Goal: Communication & Community: Ask a question

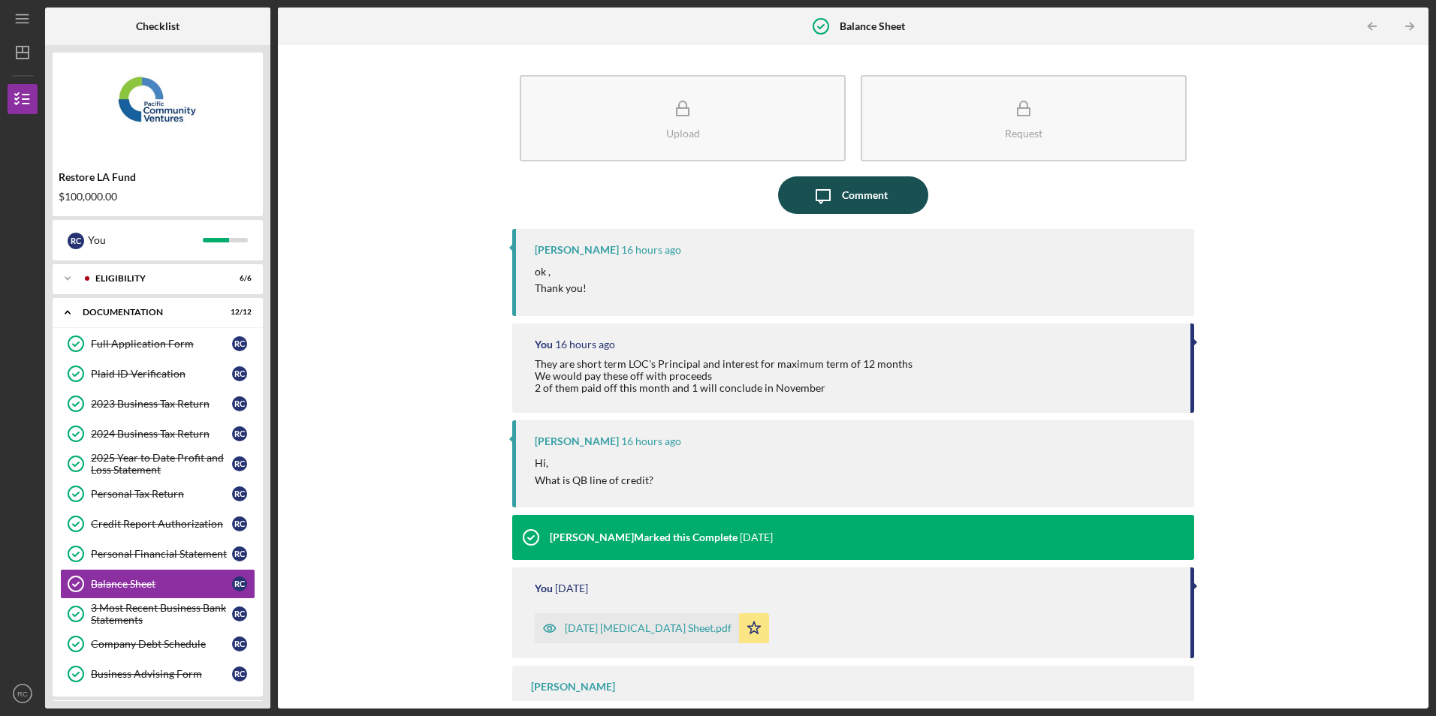
click at [828, 196] on icon "button" at bounding box center [823, 197] width 14 height 14
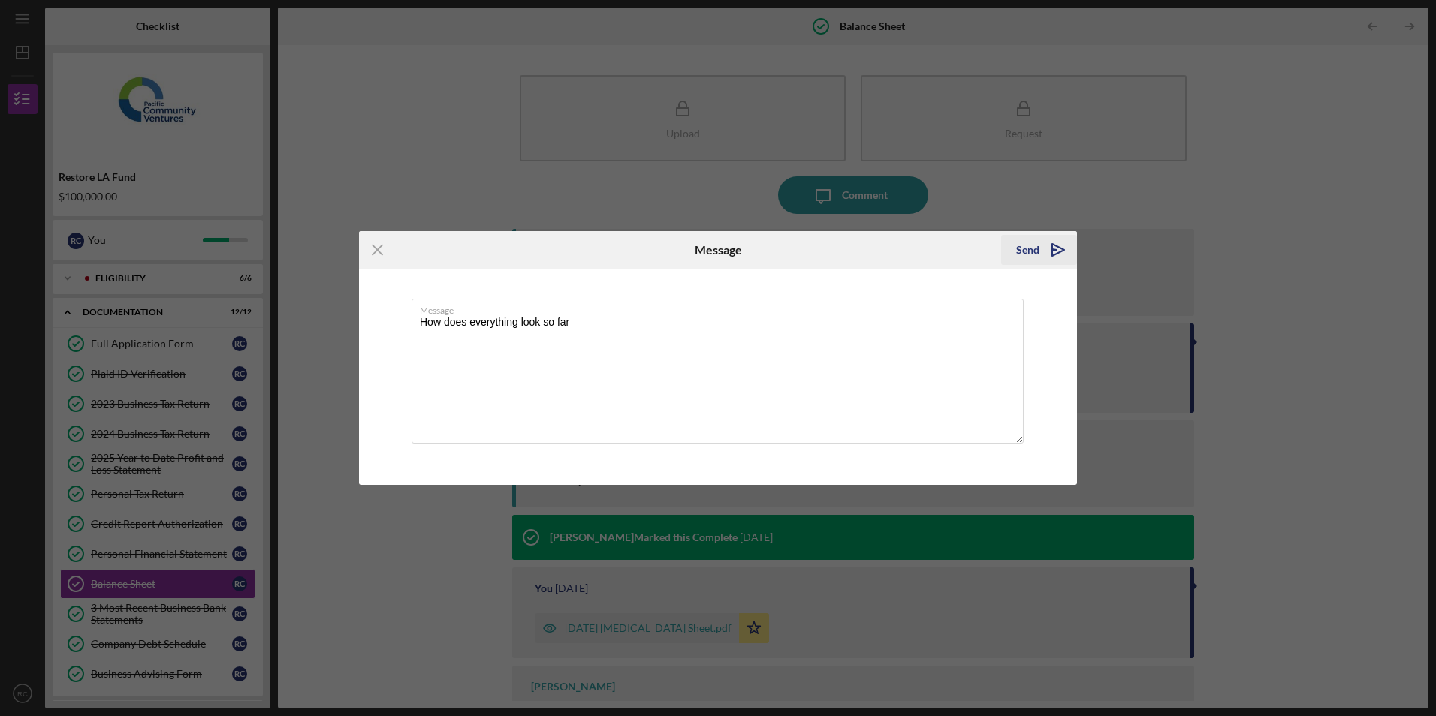
type textarea "How does everything look so far"
click at [1033, 250] on div "Send" at bounding box center [1027, 250] width 23 height 30
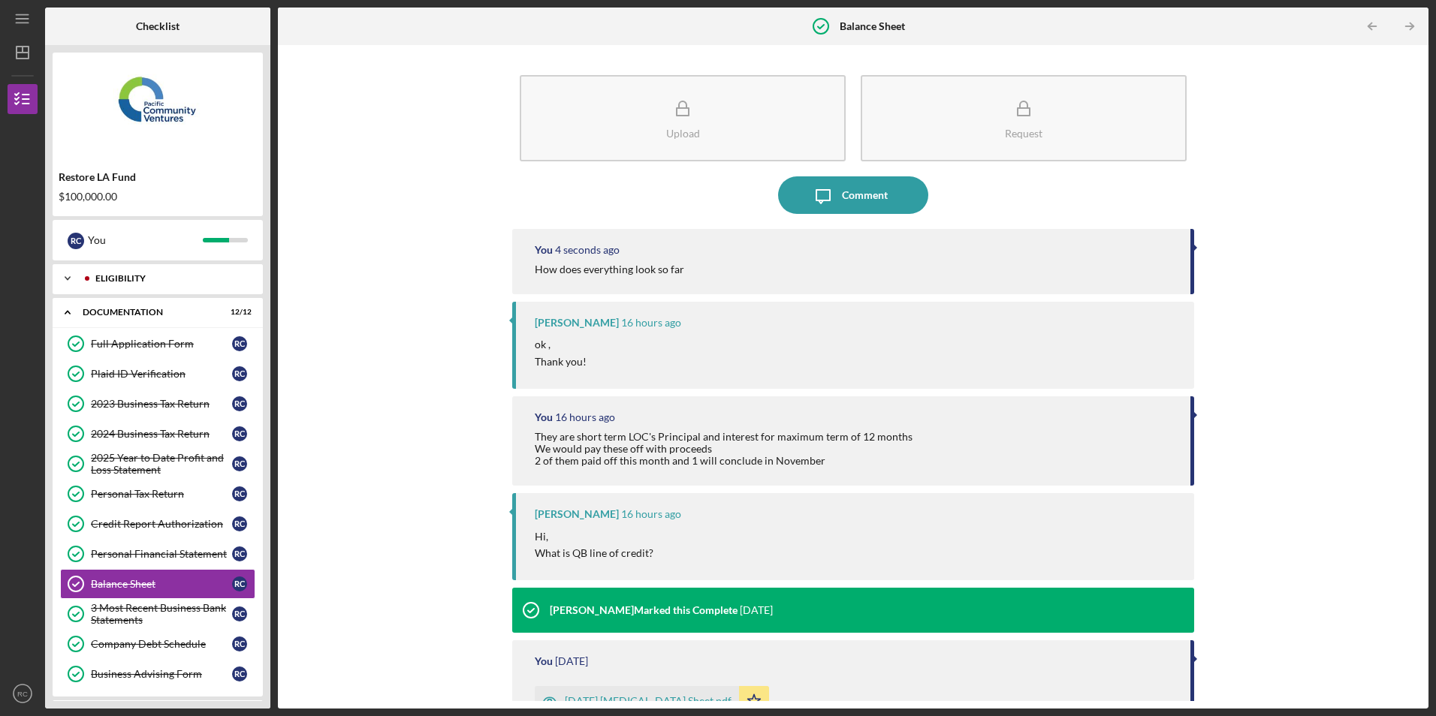
click at [109, 278] on div "Eligibility" at bounding box center [169, 278] width 149 height 9
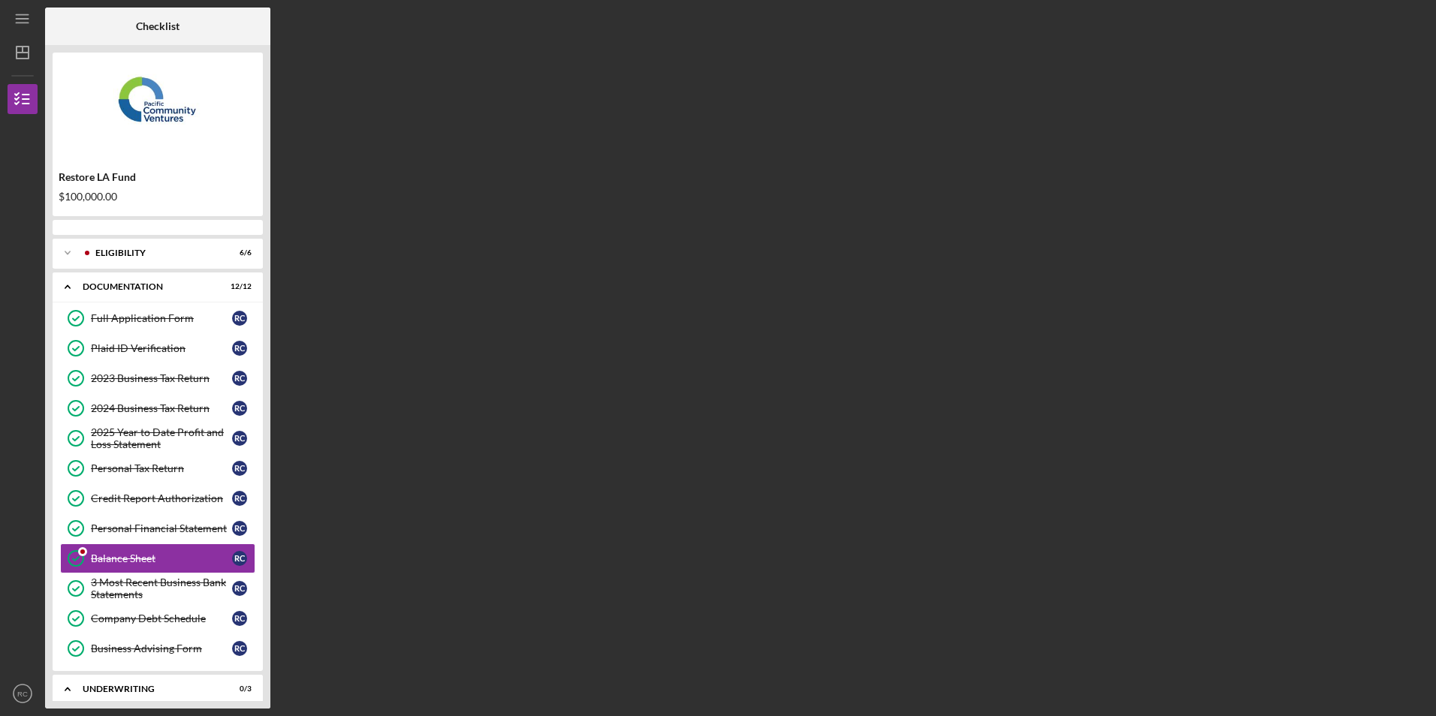
scroll to position [89, 0]
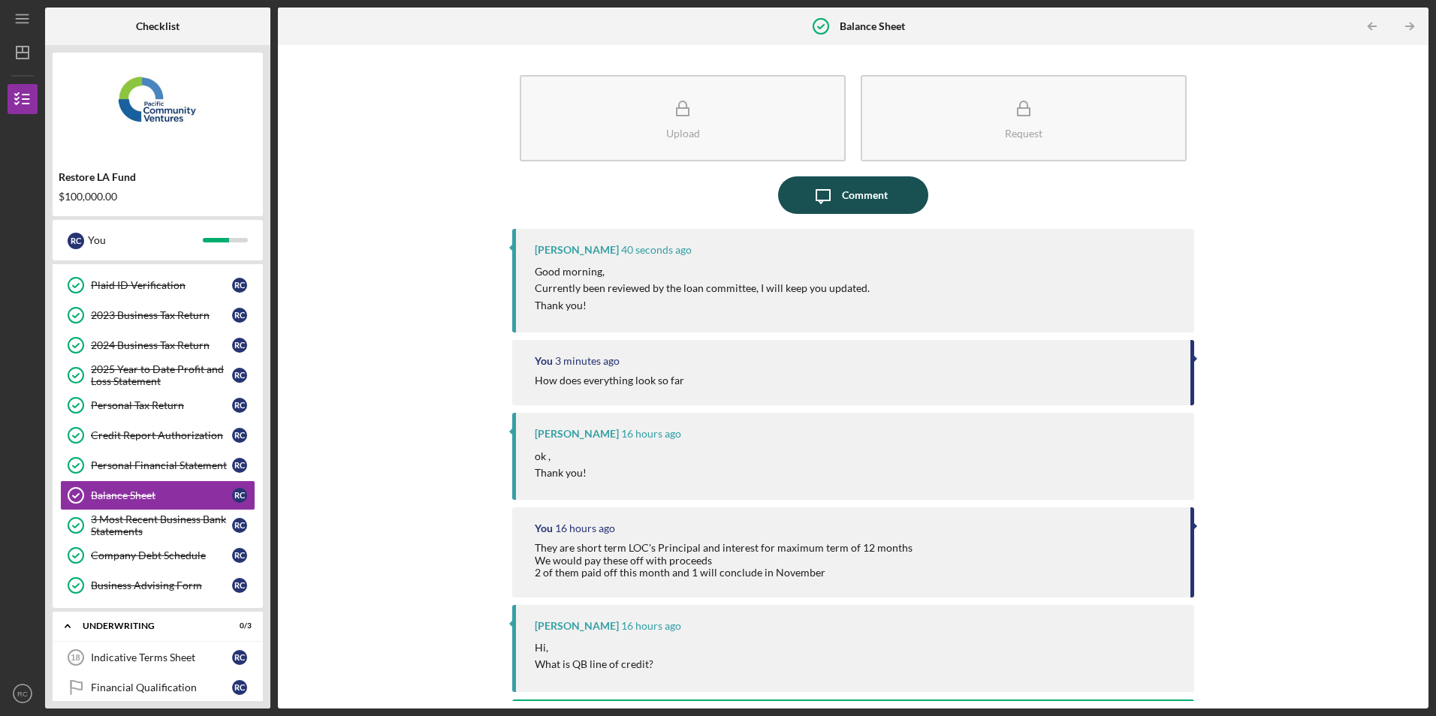
click at [842, 190] on div "Comment" at bounding box center [865, 195] width 46 height 38
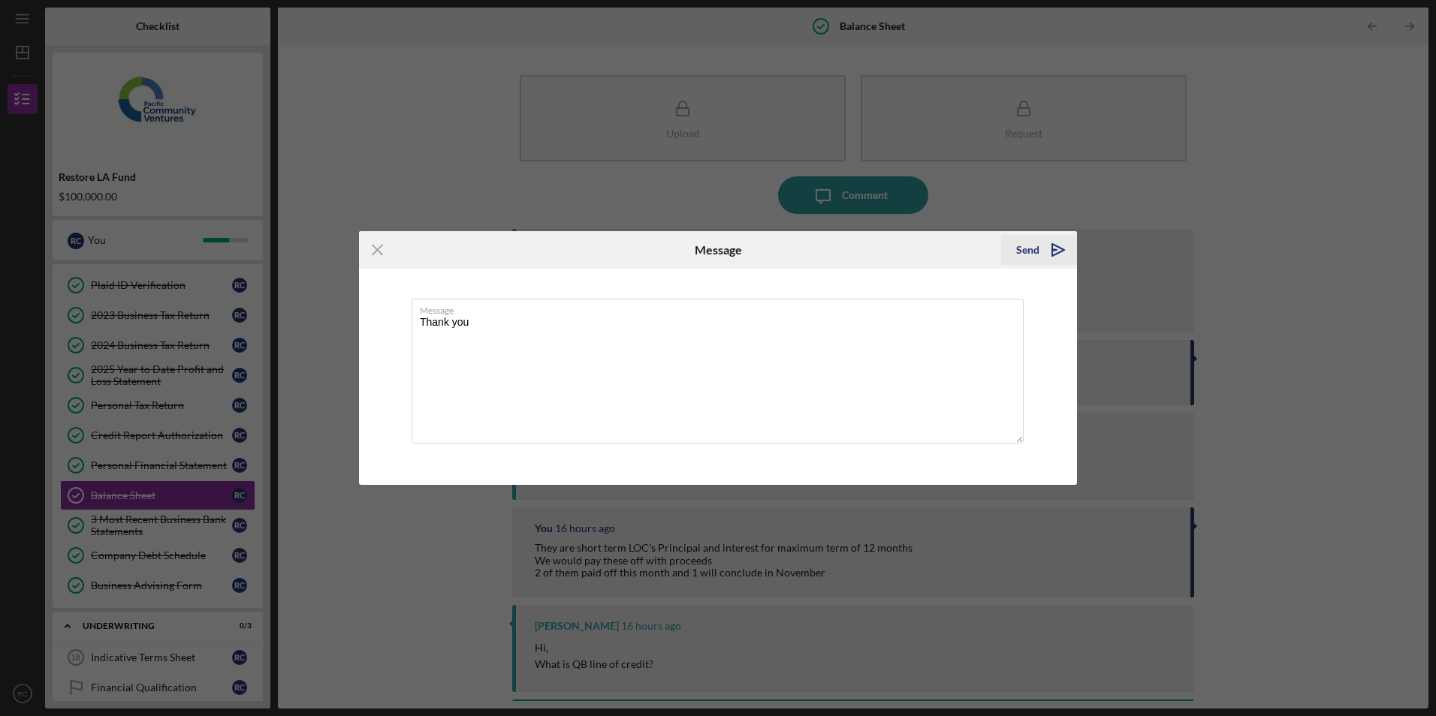
type textarea "Thank you"
click at [1018, 250] on div "Send" at bounding box center [1027, 250] width 23 height 30
